Goal: Find specific page/section: Find specific page/section

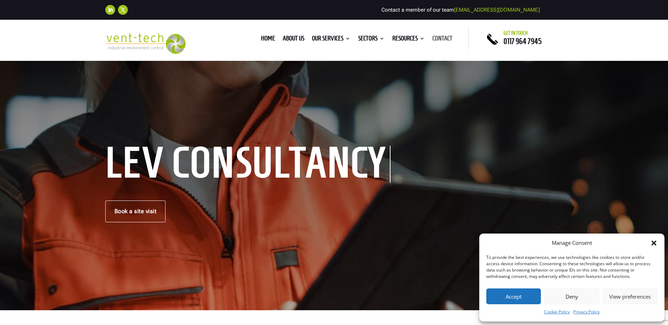
click at [450, 41] on link "Contact" at bounding box center [442, 40] width 20 height 8
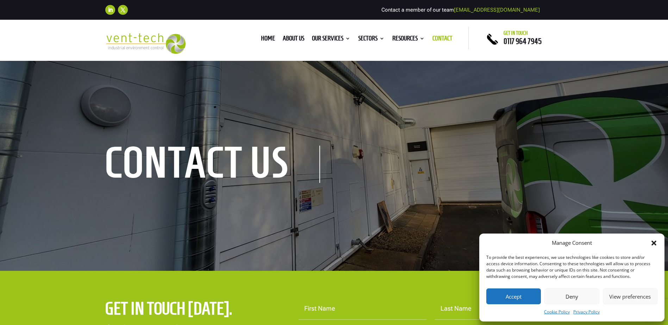
click at [653, 241] on icon "Close dialog" at bounding box center [653, 243] width 5 height 5
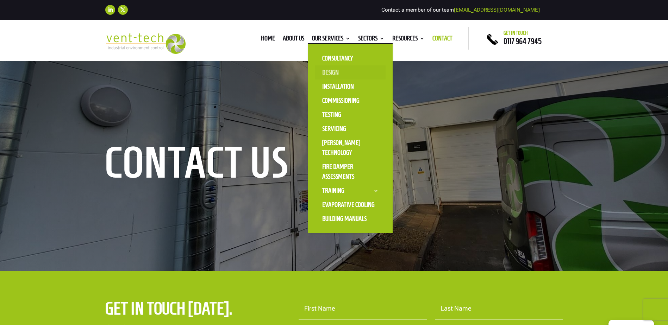
click at [322, 76] on link "Design" at bounding box center [350, 72] width 70 height 14
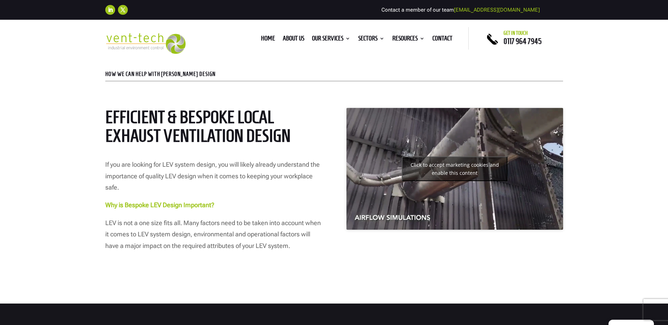
scroll to position [246, 0]
